Goal: Task Accomplishment & Management: Complete application form

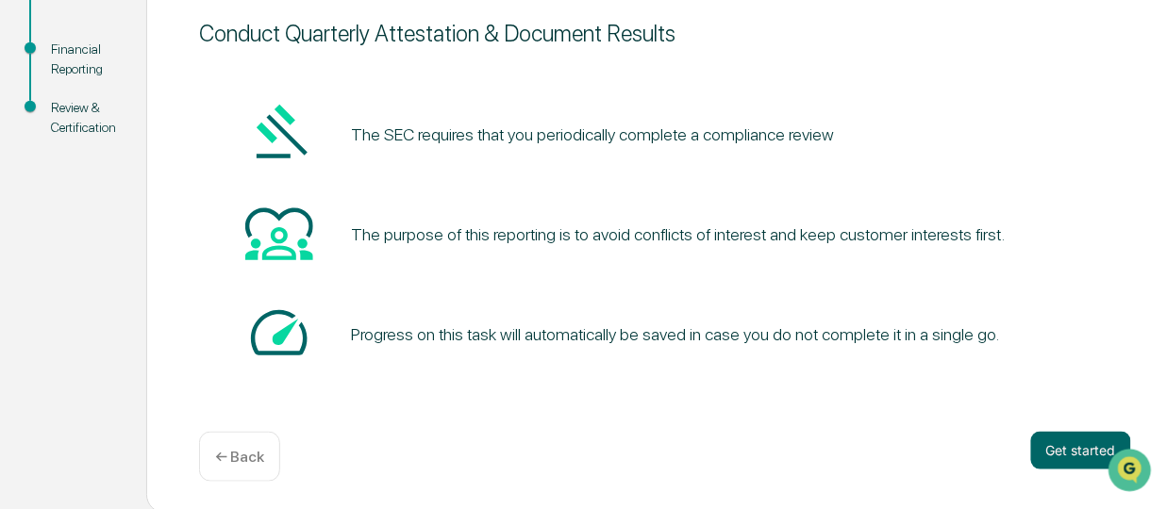
scroll to position [249, 0]
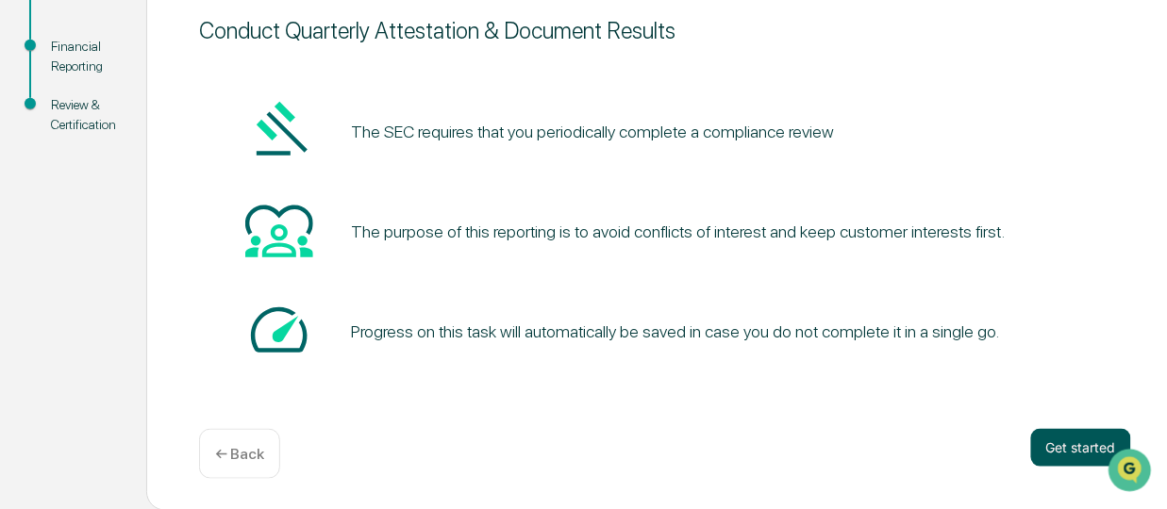
click at [1058, 447] on button "Get started" at bounding box center [1081, 448] width 100 height 38
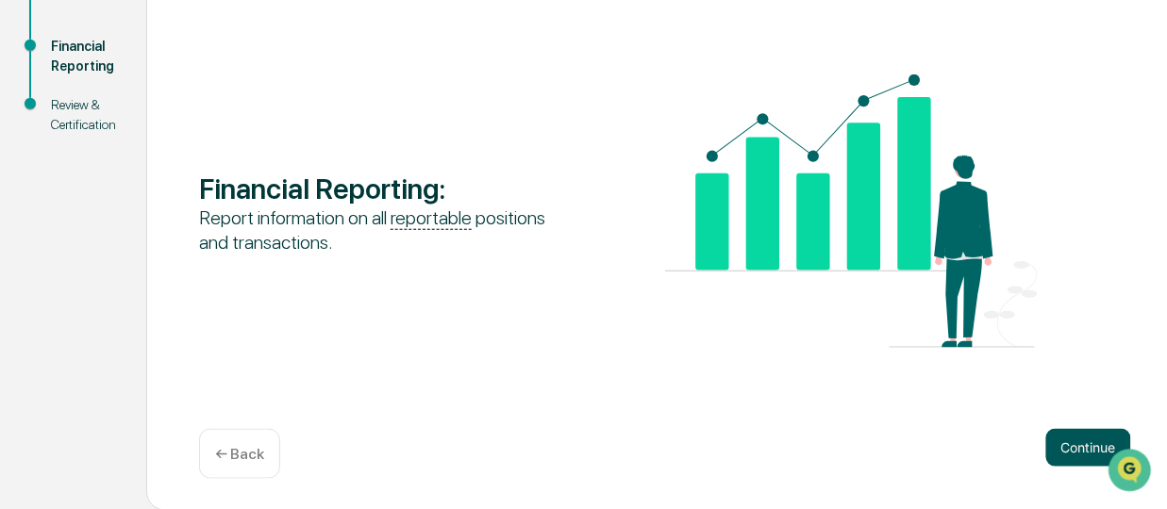
click at [1061, 444] on button "Continue" at bounding box center [1088, 448] width 85 height 38
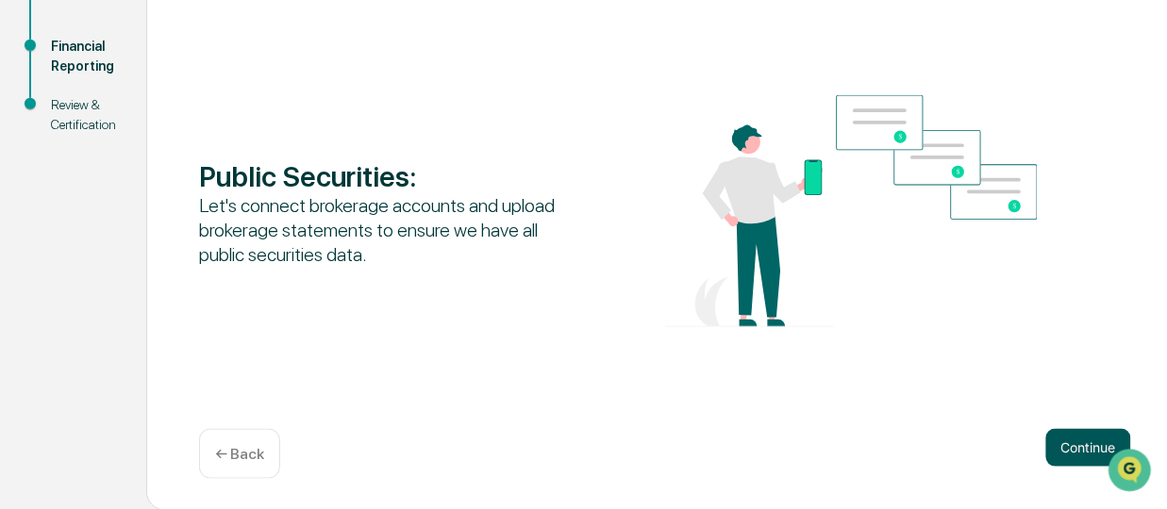
click at [1083, 445] on button "Continue" at bounding box center [1088, 448] width 85 height 38
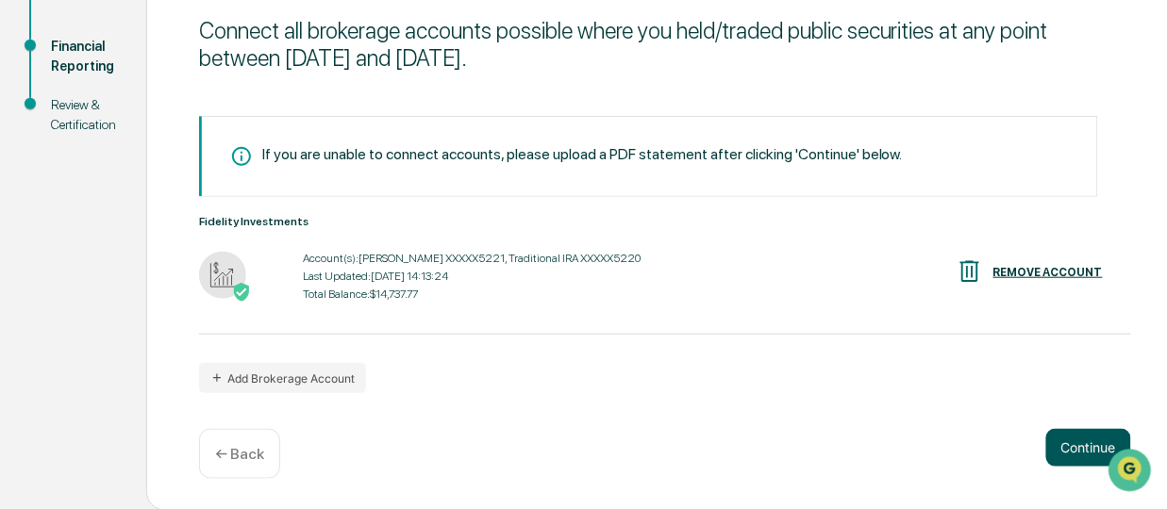
click at [1077, 450] on button "Continue" at bounding box center [1088, 448] width 85 height 38
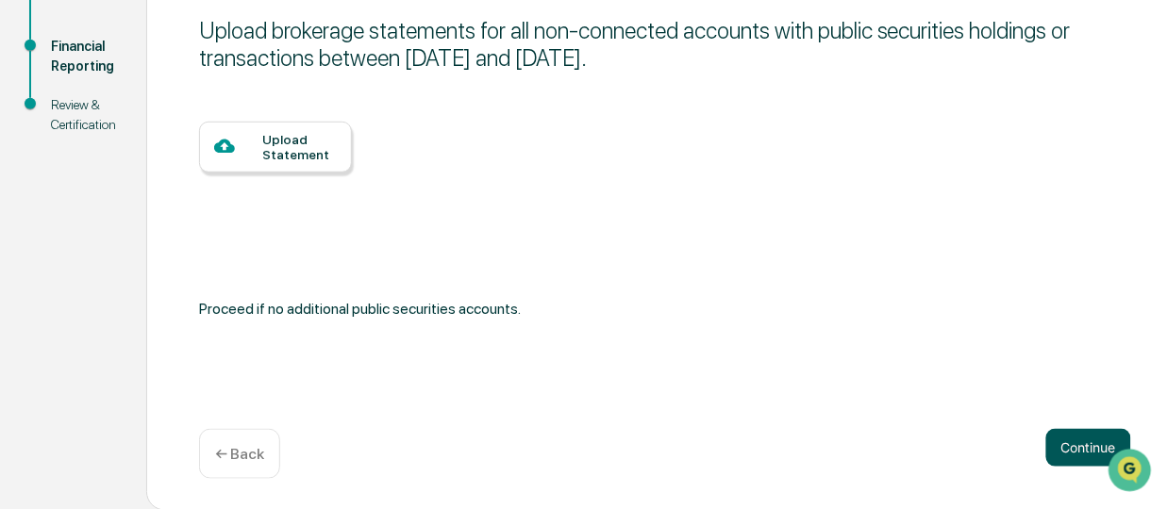
click at [1093, 447] on button "Continue" at bounding box center [1088, 448] width 85 height 38
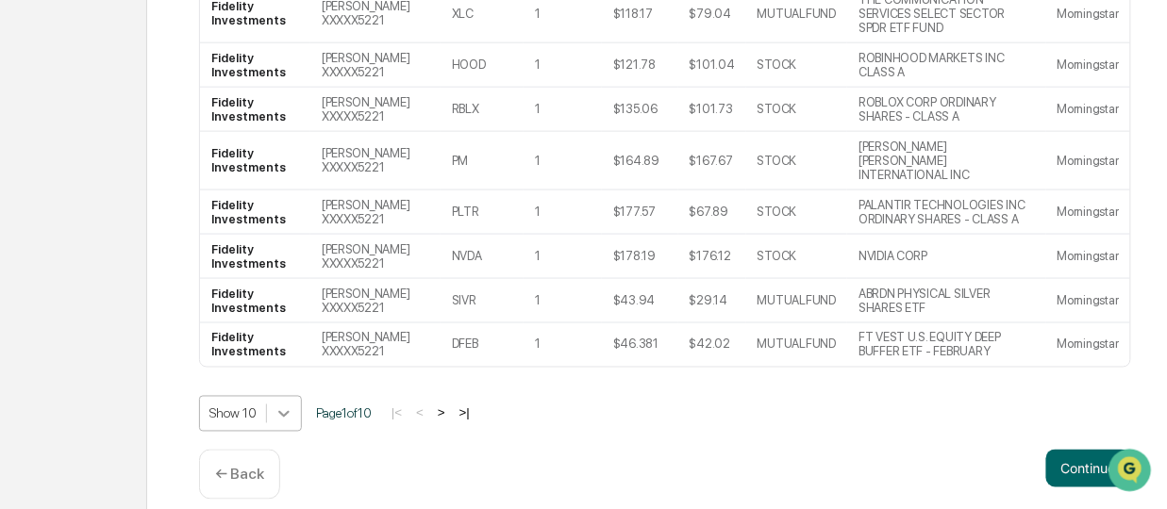
scroll to position [611, 0]
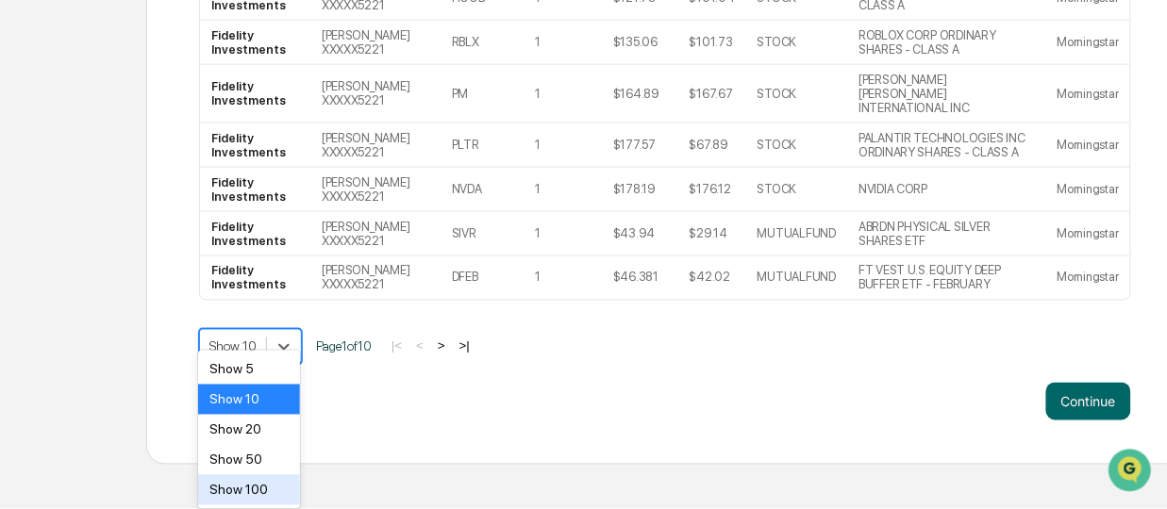
click at [268, 485] on div "Show 100" at bounding box center [249, 490] width 102 height 30
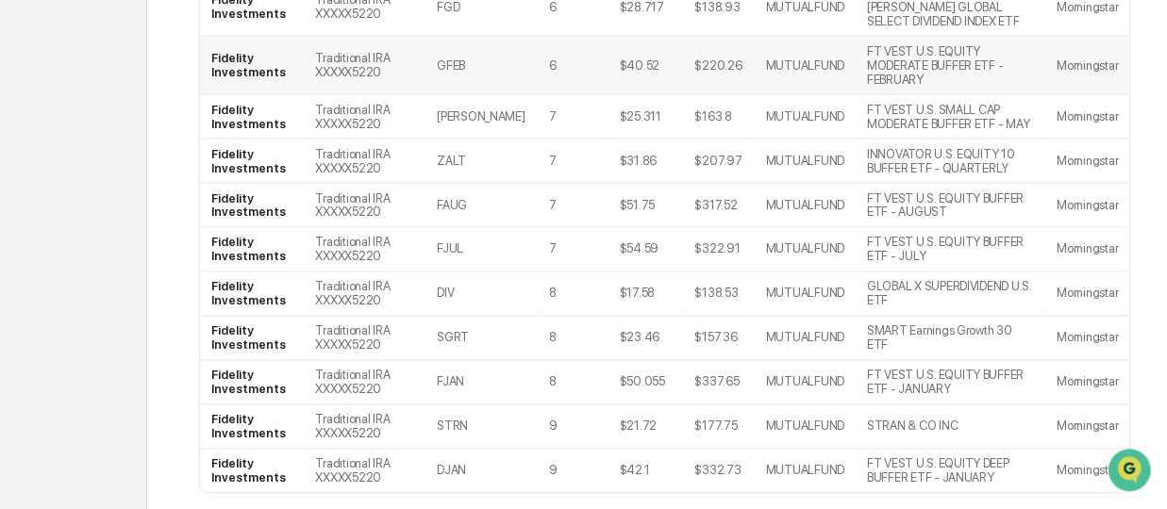
scroll to position [4195, 0]
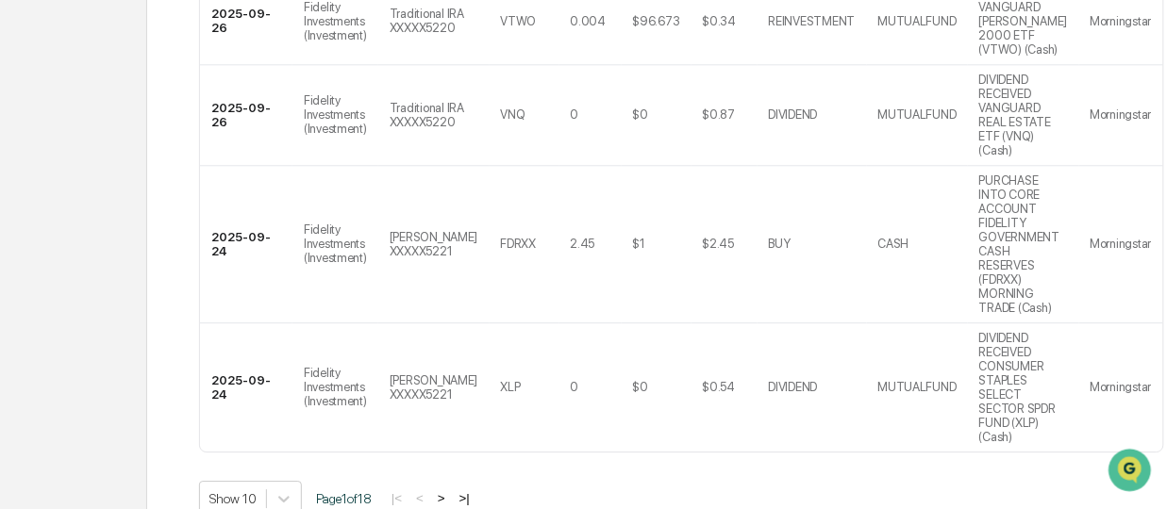
scroll to position [1128, 0]
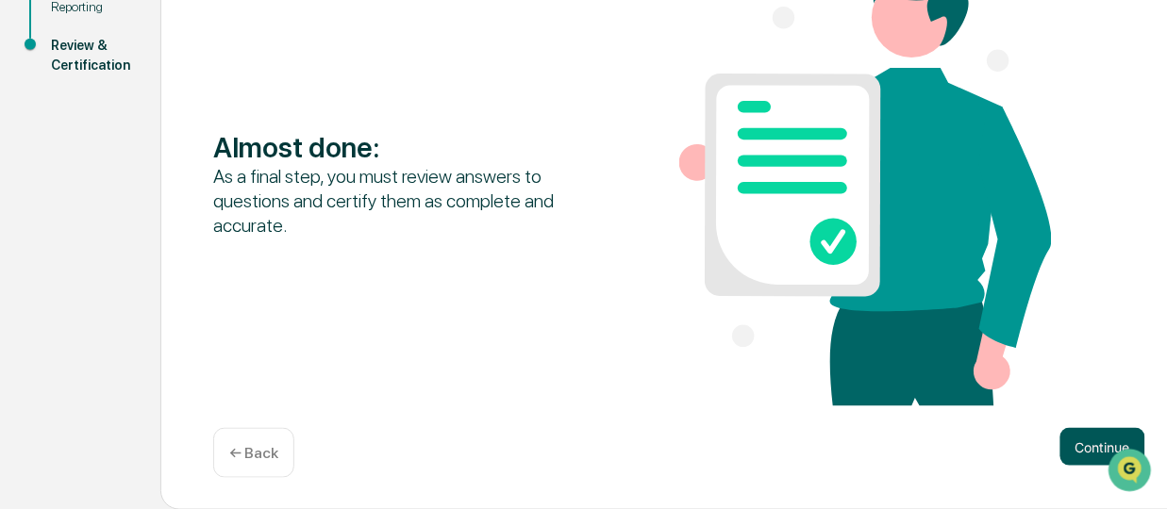
click at [1089, 442] on button "Continue" at bounding box center [1102, 447] width 85 height 38
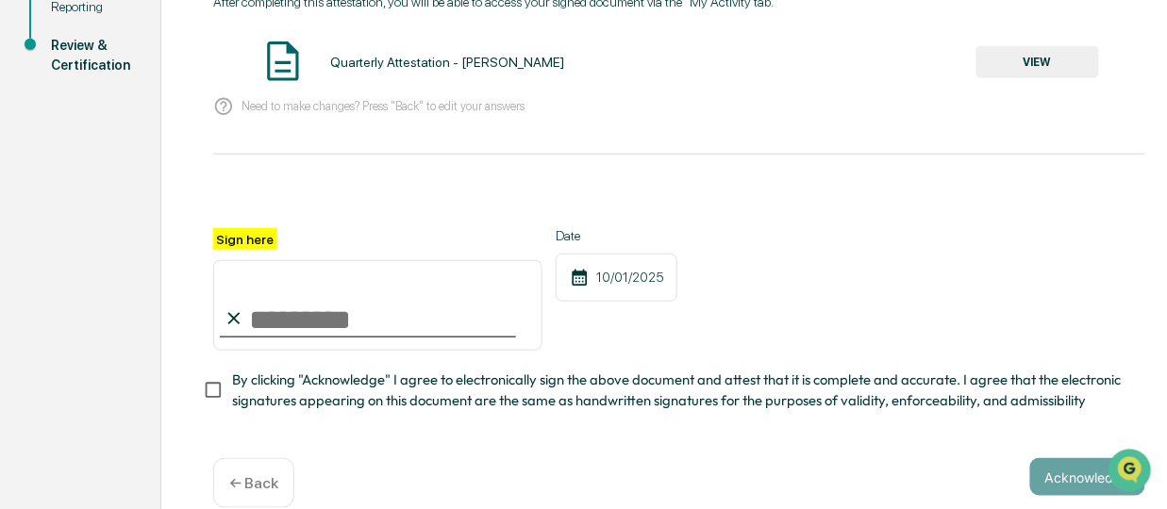
click at [249, 324] on input "Sign here" at bounding box center [377, 305] width 329 height 91
type input "**********"
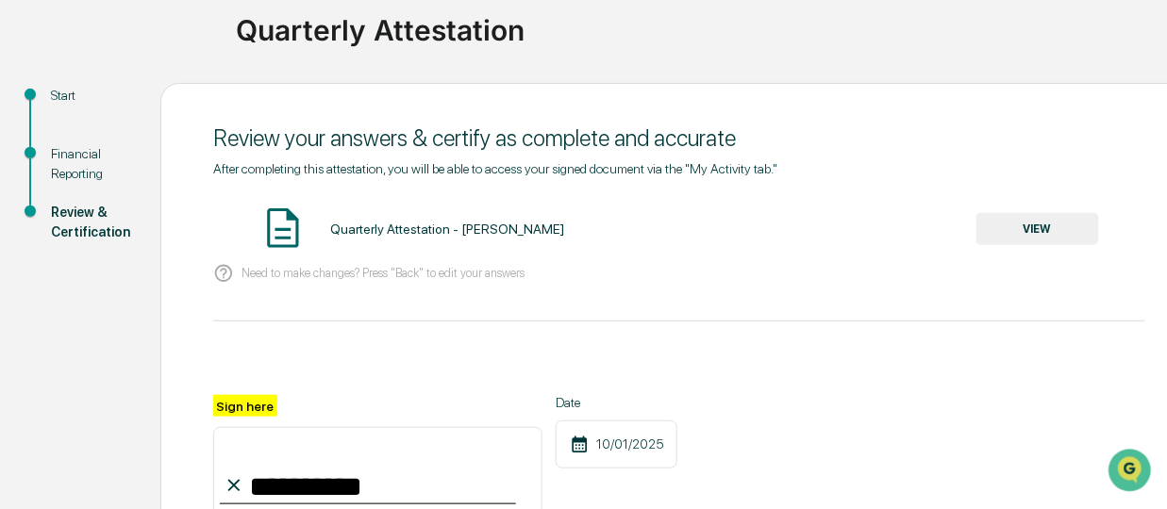
scroll to position [0, 0]
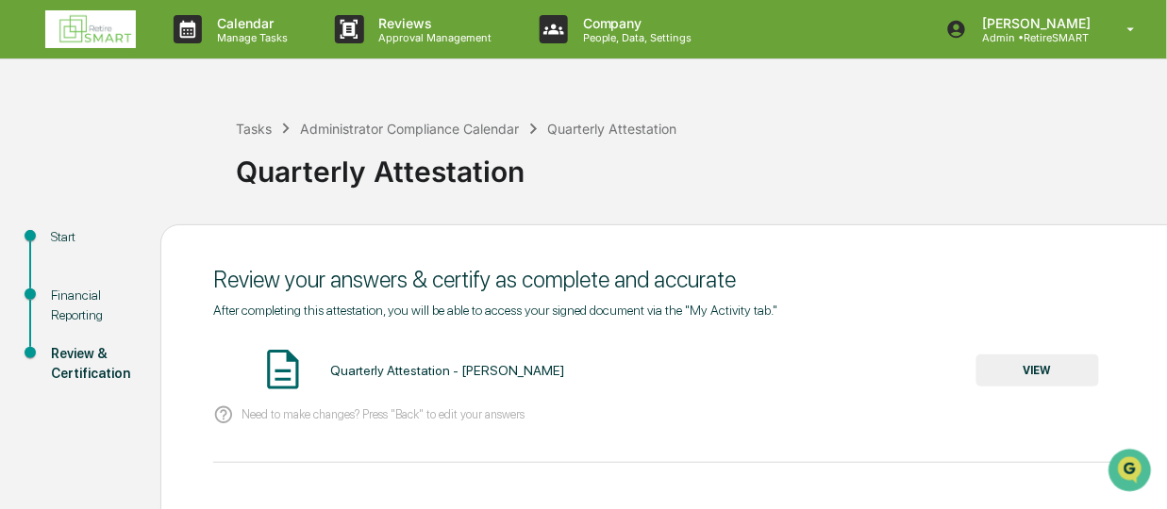
click at [994, 373] on button "VIEW" at bounding box center [1037, 371] width 123 height 32
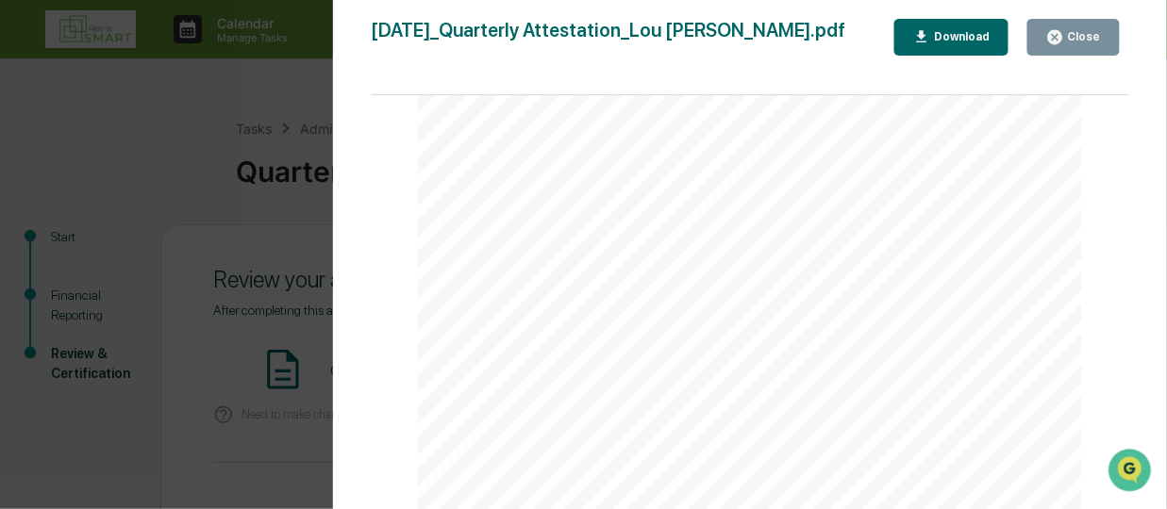
scroll to position [11586, 0]
click at [1076, 25] on button "Close" at bounding box center [1073, 37] width 92 height 37
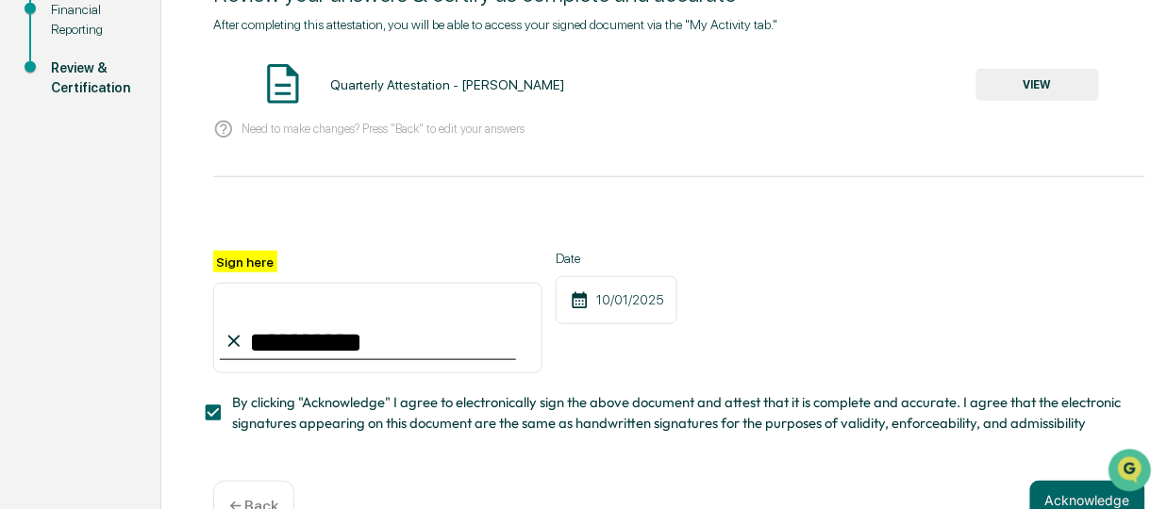
scroll to position [344, 0]
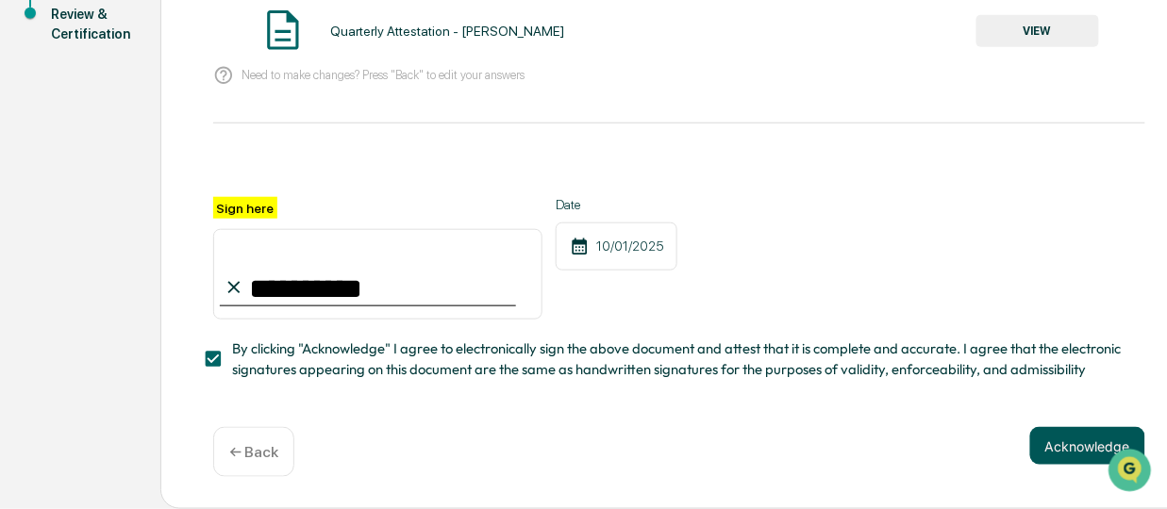
click at [1067, 450] on button "Acknowledge" at bounding box center [1087, 446] width 115 height 38
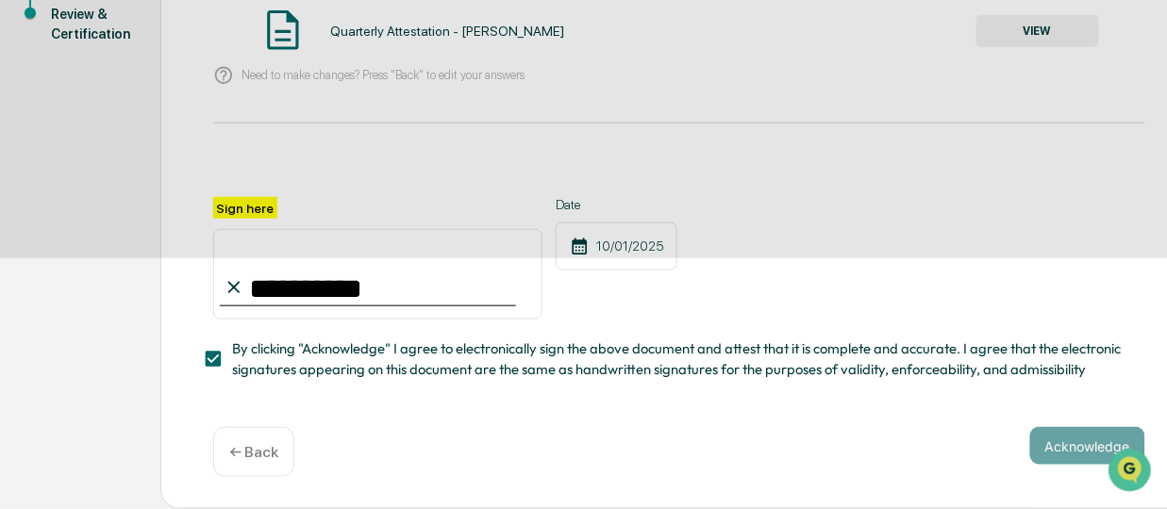
scroll to position [249, 0]
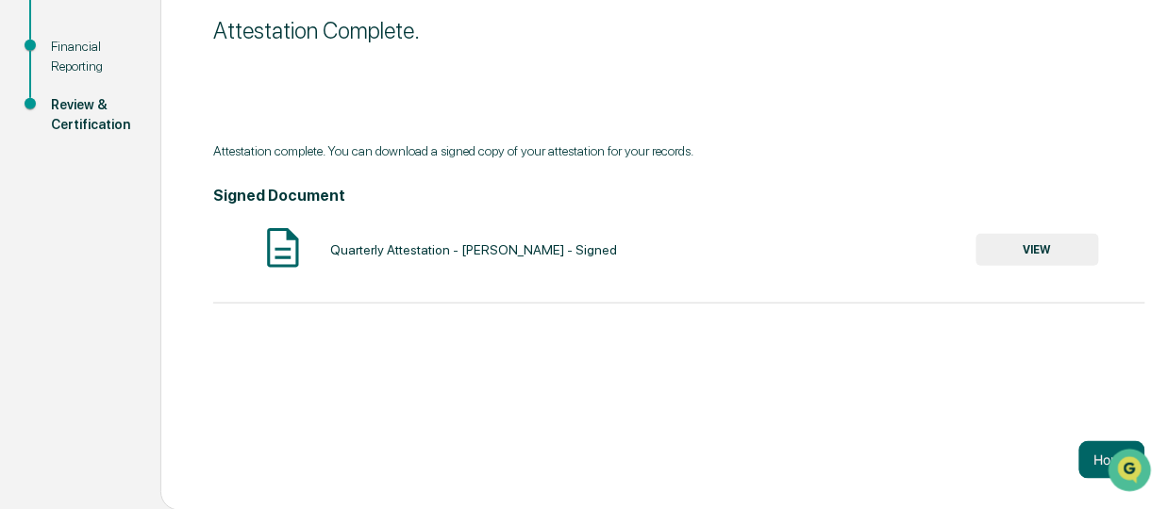
click at [1031, 245] on button "VIEW" at bounding box center [1037, 250] width 123 height 32
